Goal: Navigation & Orientation: Find specific page/section

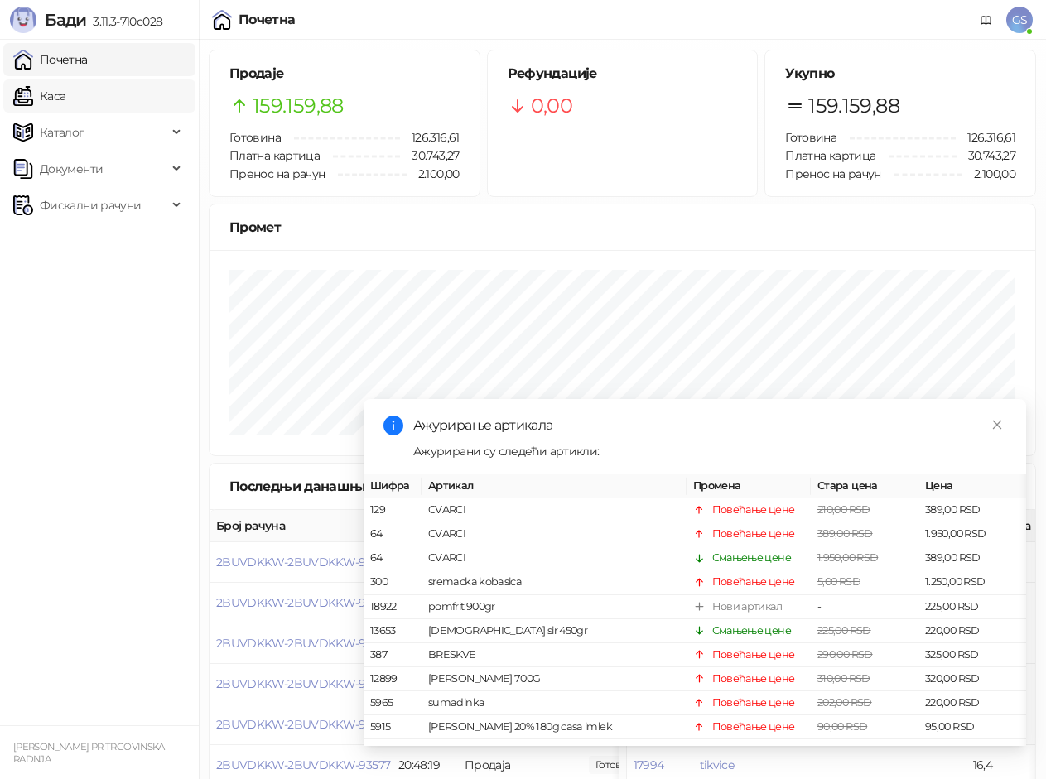
click at [65, 93] on link "Каса" at bounding box center [39, 96] width 52 height 33
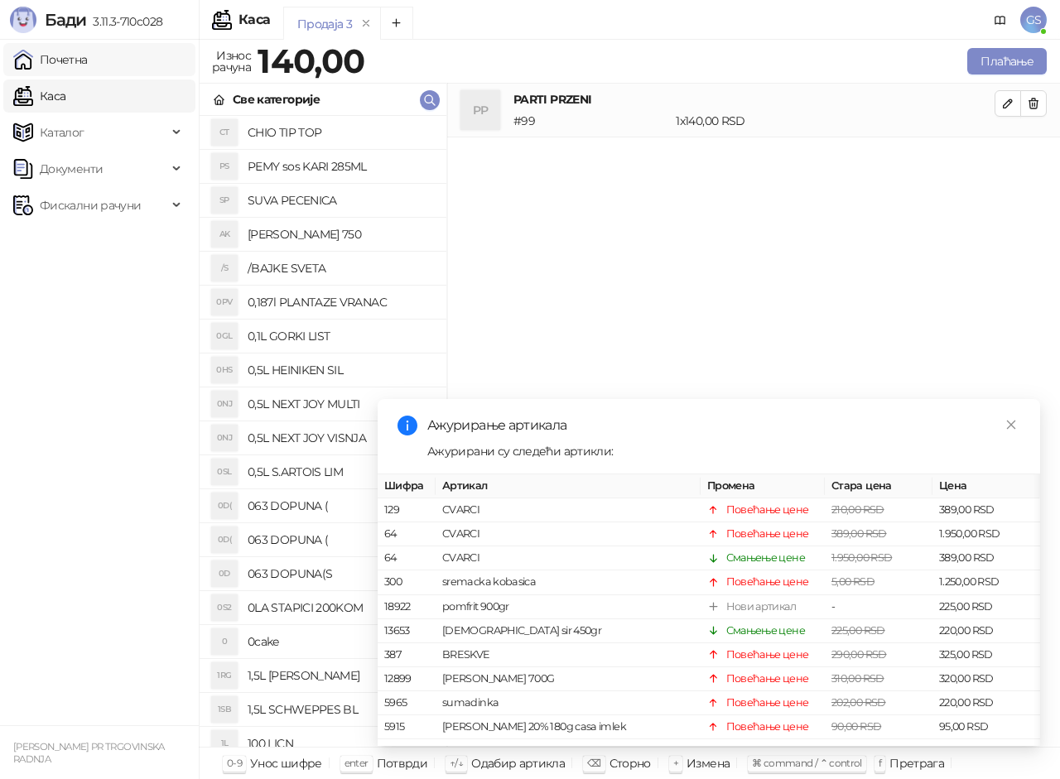
click at [88, 55] on link "Почетна" at bounding box center [50, 59] width 75 height 33
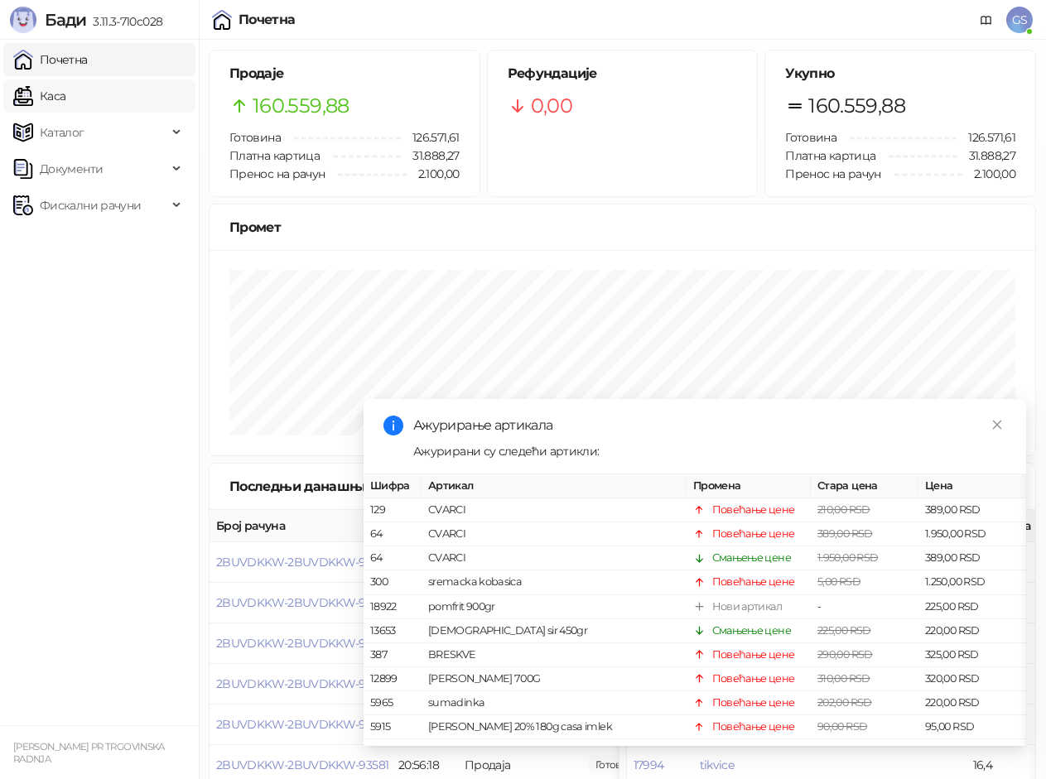
click at [65, 99] on link "Каса" at bounding box center [39, 96] width 52 height 33
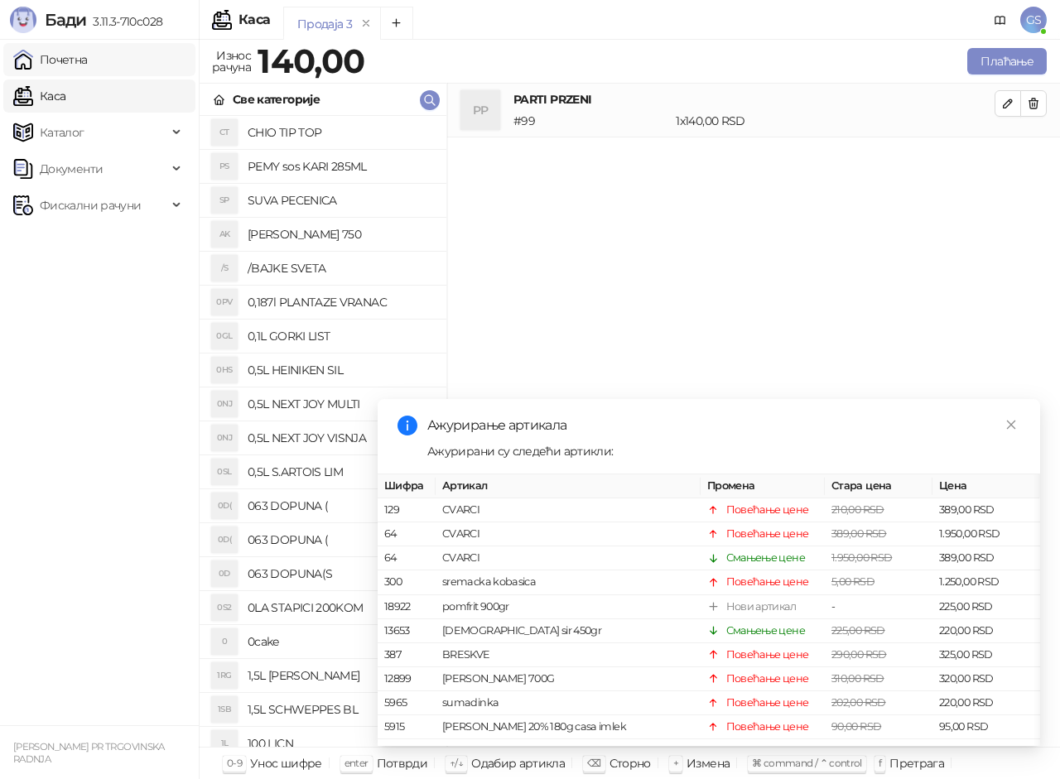
click at [88, 65] on link "Почетна" at bounding box center [50, 59] width 75 height 33
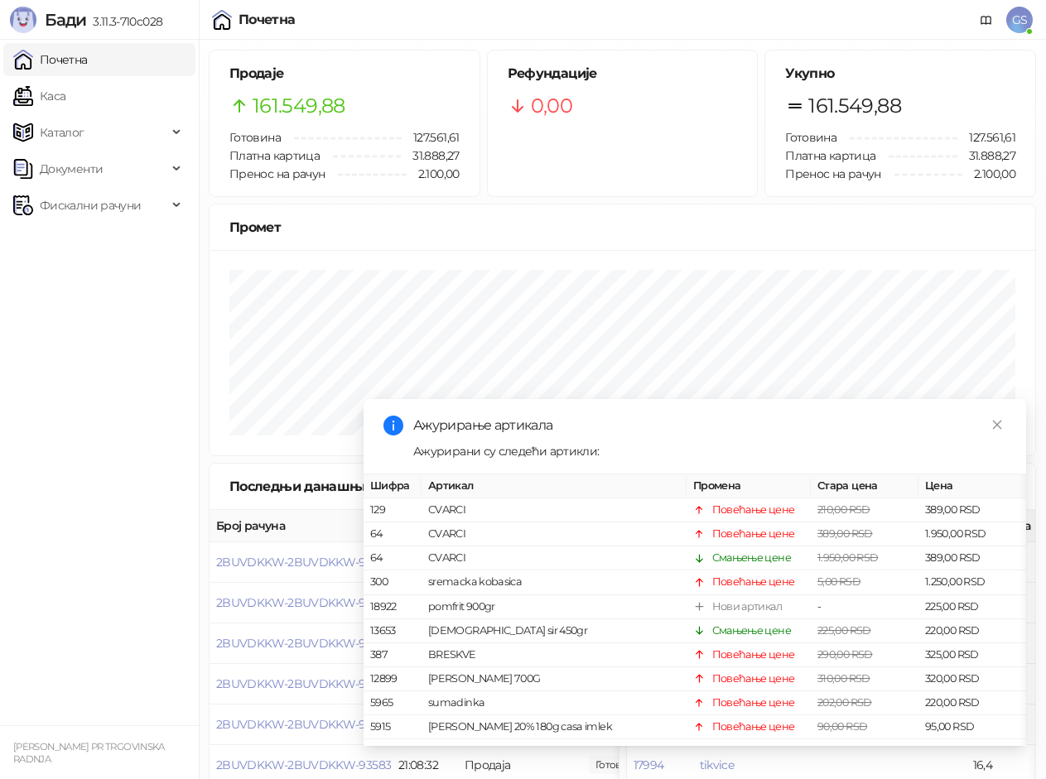
click at [13, 43] on link "Почетна" at bounding box center [50, 59] width 75 height 33
click at [65, 82] on link "Каса" at bounding box center [39, 96] width 52 height 33
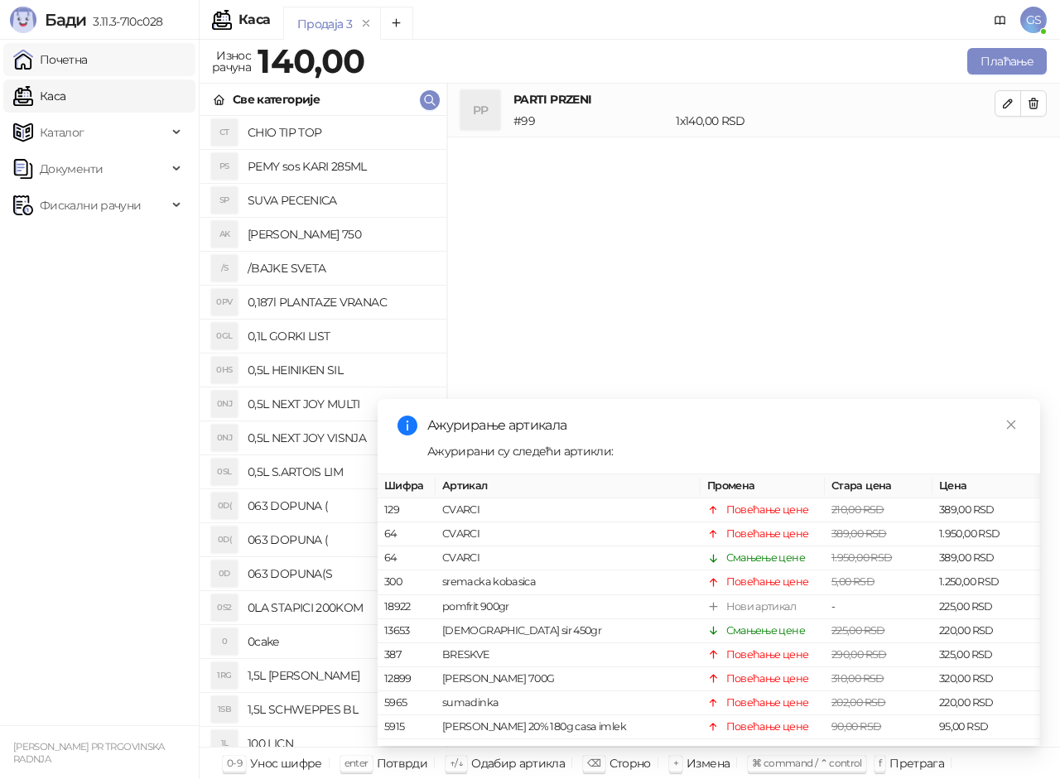
click at [88, 56] on link "Почетна" at bounding box center [50, 59] width 75 height 33
